Goal: Go to known website: Go to known website

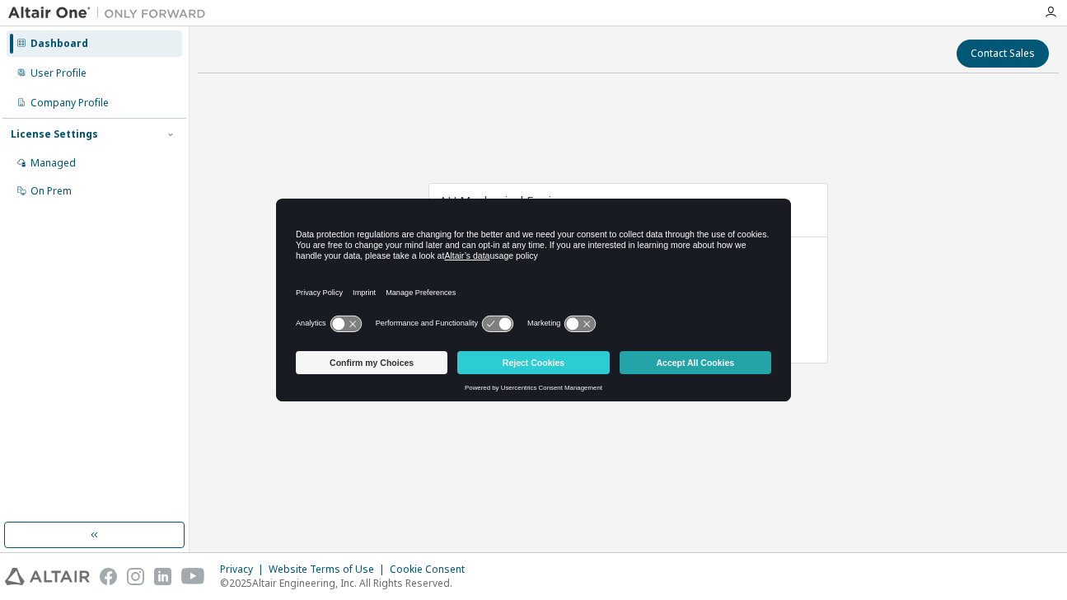
click at [662, 363] on button "Accept All Cookies" at bounding box center [696, 362] width 152 height 23
